Goal: Task Accomplishment & Management: Manage account settings

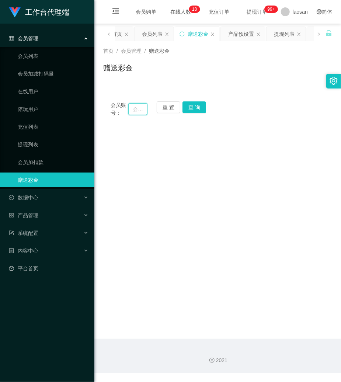
drag, startPoint x: 136, startPoint y: 105, endPoint x: 147, endPoint y: 105, distance: 10.7
click at [138, 105] on input "text" at bounding box center [137, 109] width 19 height 12
paste input "dhp101"
type input "dhp101"
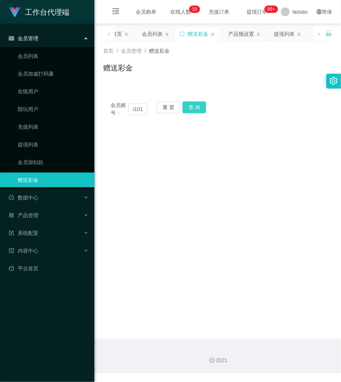
click at [188, 105] on button "查 询" at bounding box center [195, 107] width 24 height 12
click at [188, 105] on div "重 置 查 询" at bounding box center [175, 108] width 37 height 15
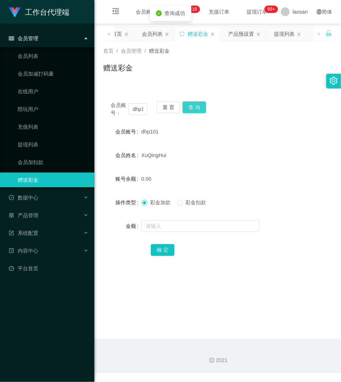
click at [188, 105] on button "查 询" at bounding box center [195, 107] width 24 height 12
click at [170, 226] on input "text" at bounding box center [201, 226] width 118 height 12
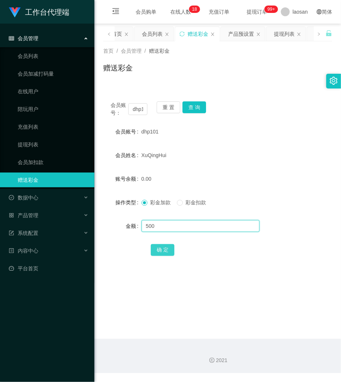
type input "500"
click at [161, 253] on button "确 定" at bounding box center [163, 250] width 24 height 12
drag, startPoint x: 234, startPoint y: 75, endPoint x: 229, endPoint y: 81, distance: 7.9
click at [234, 75] on div "赠送彩金" at bounding box center [217, 70] width 229 height 17
drag, startPoint x: 166, startPoint y: 109, endPoint x: 158, endPoint y: 112, distance: 8.8
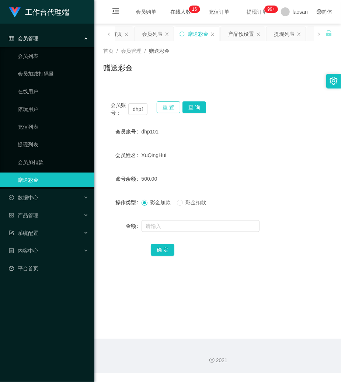
click at [166, 110] on button "重 置" at bounding box center [169, 107] width 24 height 12
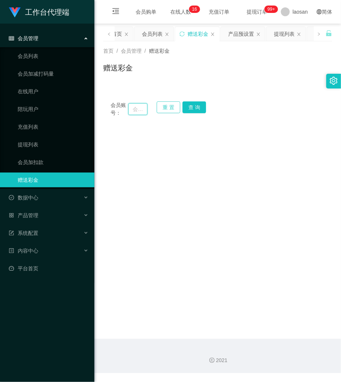
drag, startPoint x: 136, startPoint y: 110, endPoint x: 179, endPoint y: 111, distance: 42.4
click at [138, 110] on input "text" at bounding box center [137, 109] width 19 height 12
paste input "SUYEE"
type input "SUYEE"
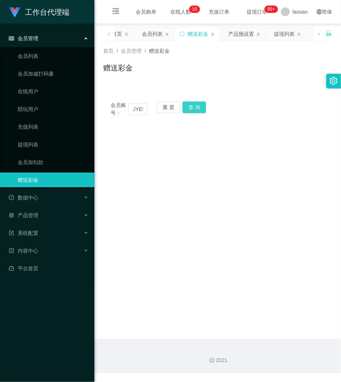
scroll to position [0, 0]
click at [200, 109] on button "查 询" at bounding box center [195, 107] width 24 height 12
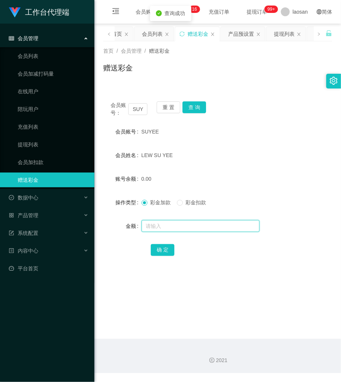
click at [183, 223] on input "text" at bounding box center [201, 226] width 118 height 12
type input "3000"
click at [161, 251] on button "确 定" at bounding box center [163, 250] width 24 height 12
click at [280, 112] on div "会员账号： SUYEE 重 置 查 询" at bounding box center [217, 108] width 229 height 15
drag, startPoint x: 242, startPoint y: 87, endPoint x: 173, endPoint y: 89, distance: 69.0
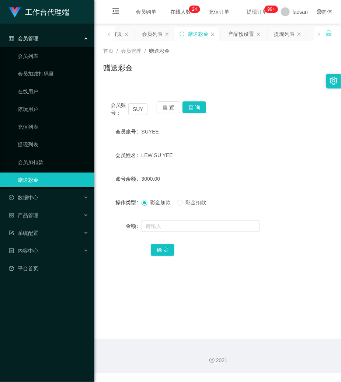
click at [238, 86] on div "会员账号： SUYEE 重 置 查 询 会员账号 SUYEE 会员姓名 [PERSON_NAME] SU YEE 账号余额 3000.00 操作类型 彩金加款…" at bounding box center [217, 179] width 229 height 188
click at [30, 160] on link "会员加扣款" at bounding box center [53, 162] width 71 height 15
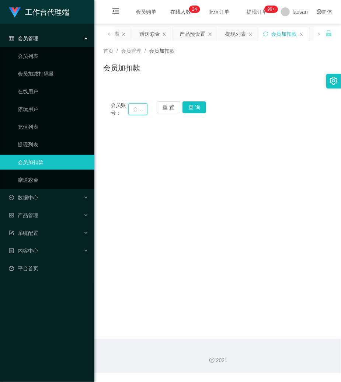
drag, startPoint x: 135, startPoint y: 107, endPoint x: 151, endPoint y: 112, distance: 17.5
click at [136, 108] on input "text" at bounding box center [137, 109] width 19 height 12
paste input "gaosan555"
type input "gaosan555"
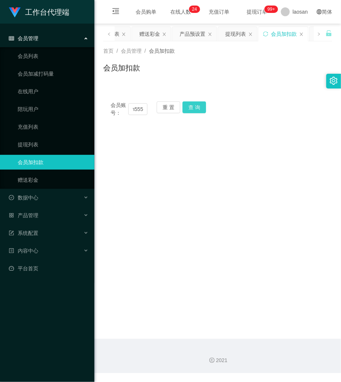
scroll to position [0, 0]
click at [189, 108] on button "查 询" at bounding box center [195, 107] width 24 height 12
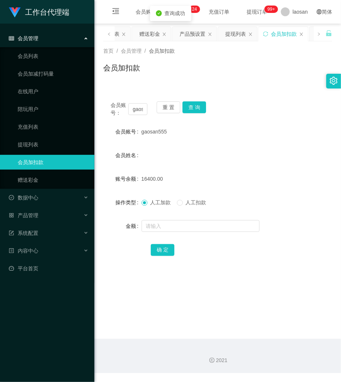
click at [160, 220] on div at bounding box center [208, 226] width 133 height 15
click at [160, 220] on input "text" at bounding box center [201, 226] width 118 height 12
type input "3000"
click at [164, 251] on button "确 定" at bounding box center [163, 250] width 24 height 12
